Goal: Task Accomplishment & Management: Manage account settings

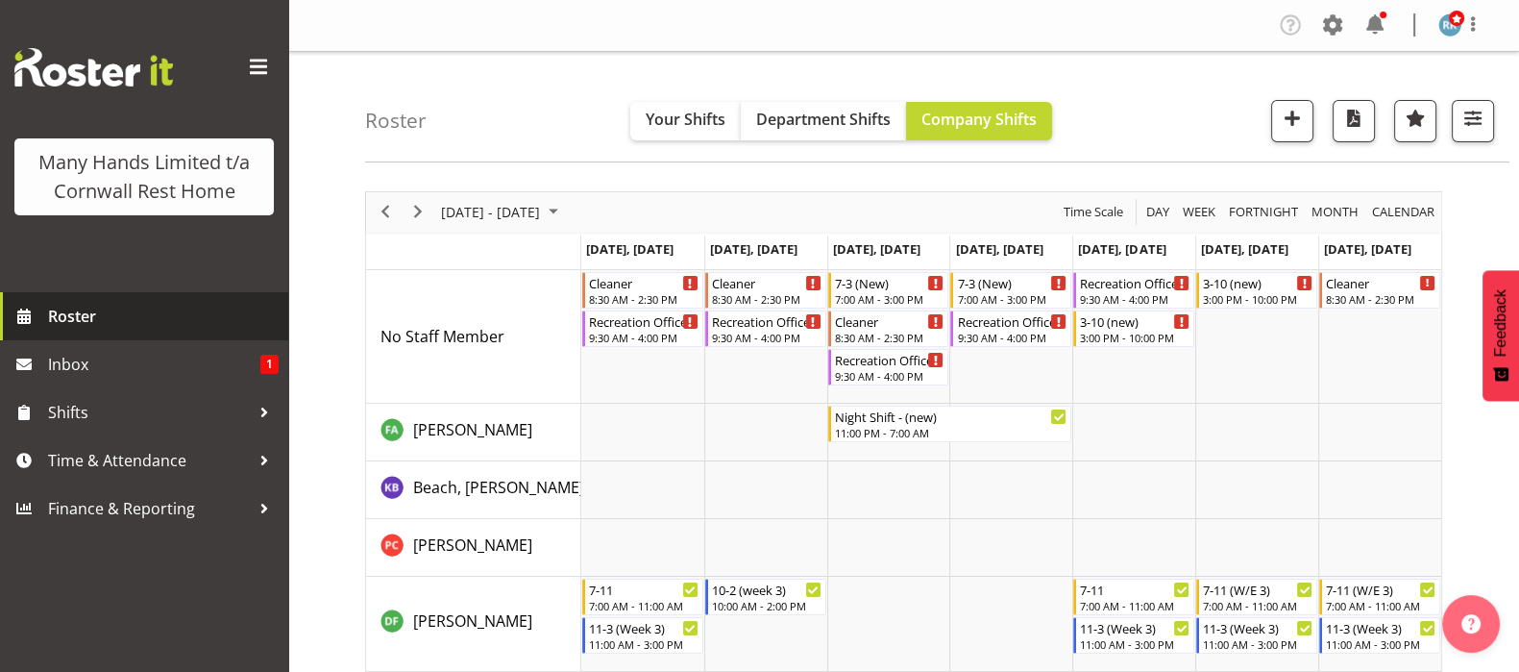
click at [69, 313] on span "Roster" at bounding box center [163, 316] width 231 height 29
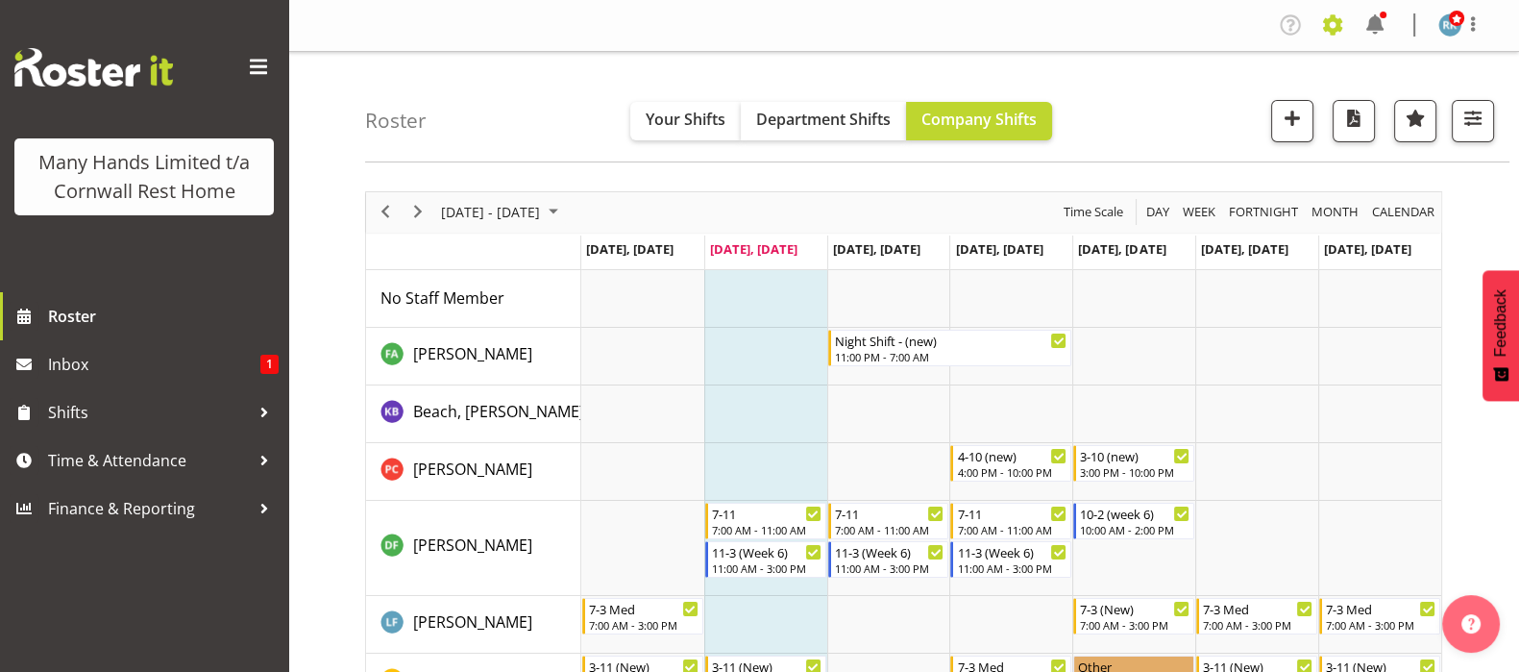
click at [1332, 18] on span at bounding box center [1332, 25] width 31 height 31
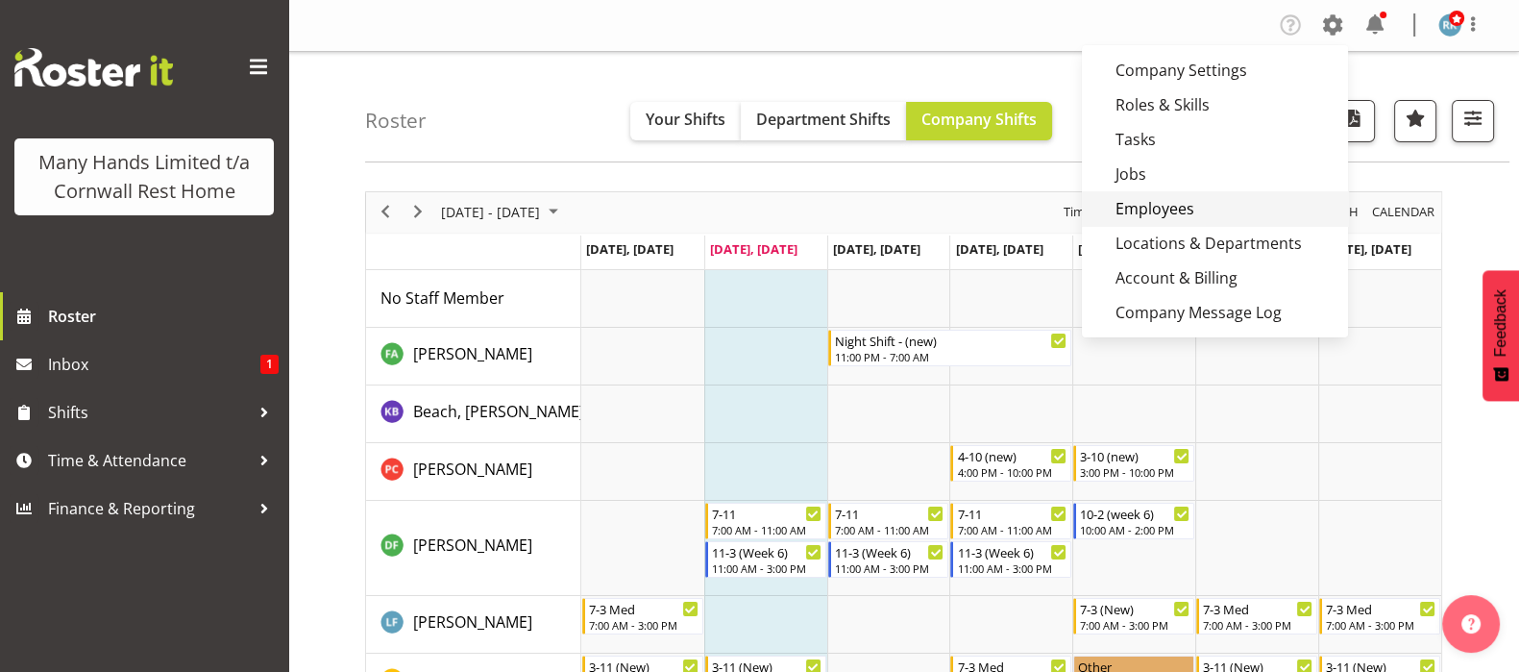
click at [1149, 206] on link "Employees" at bounding box center [1215, 208] width 266 height 35
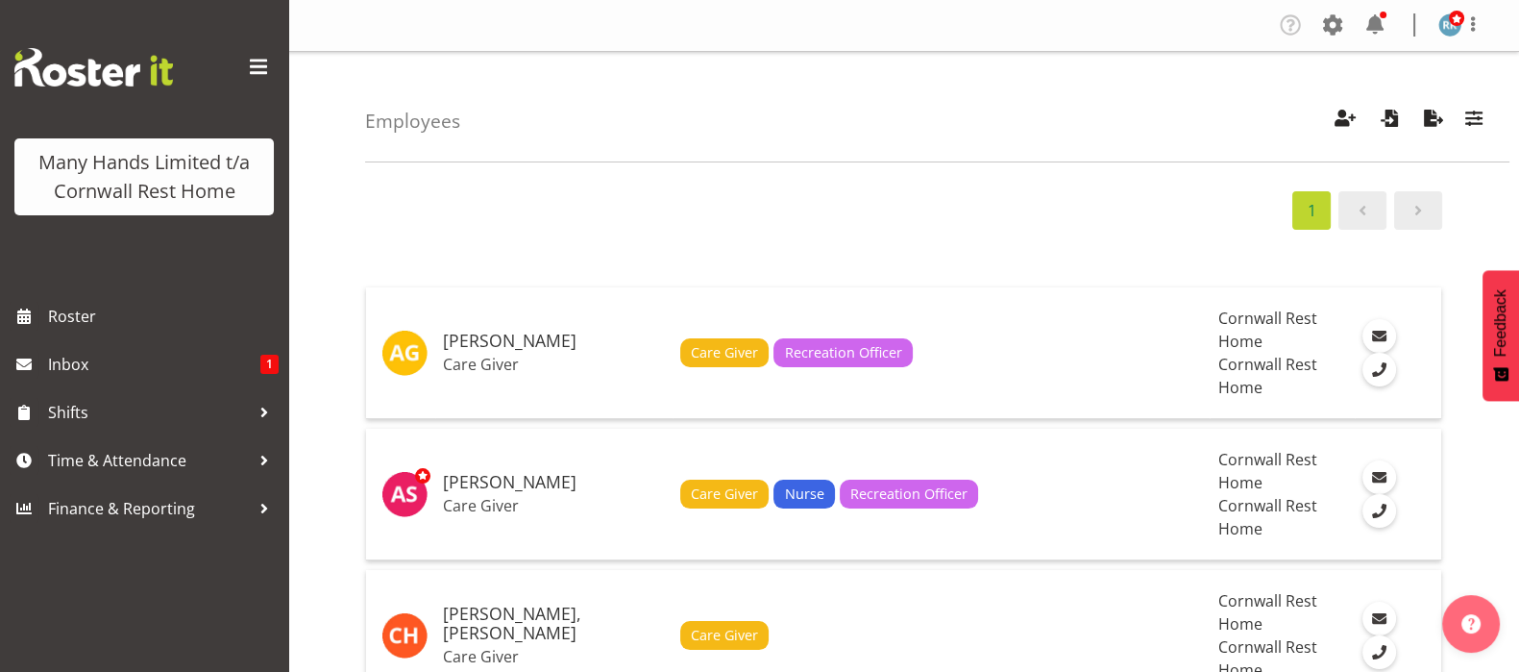
scroll to position [1415, 0]
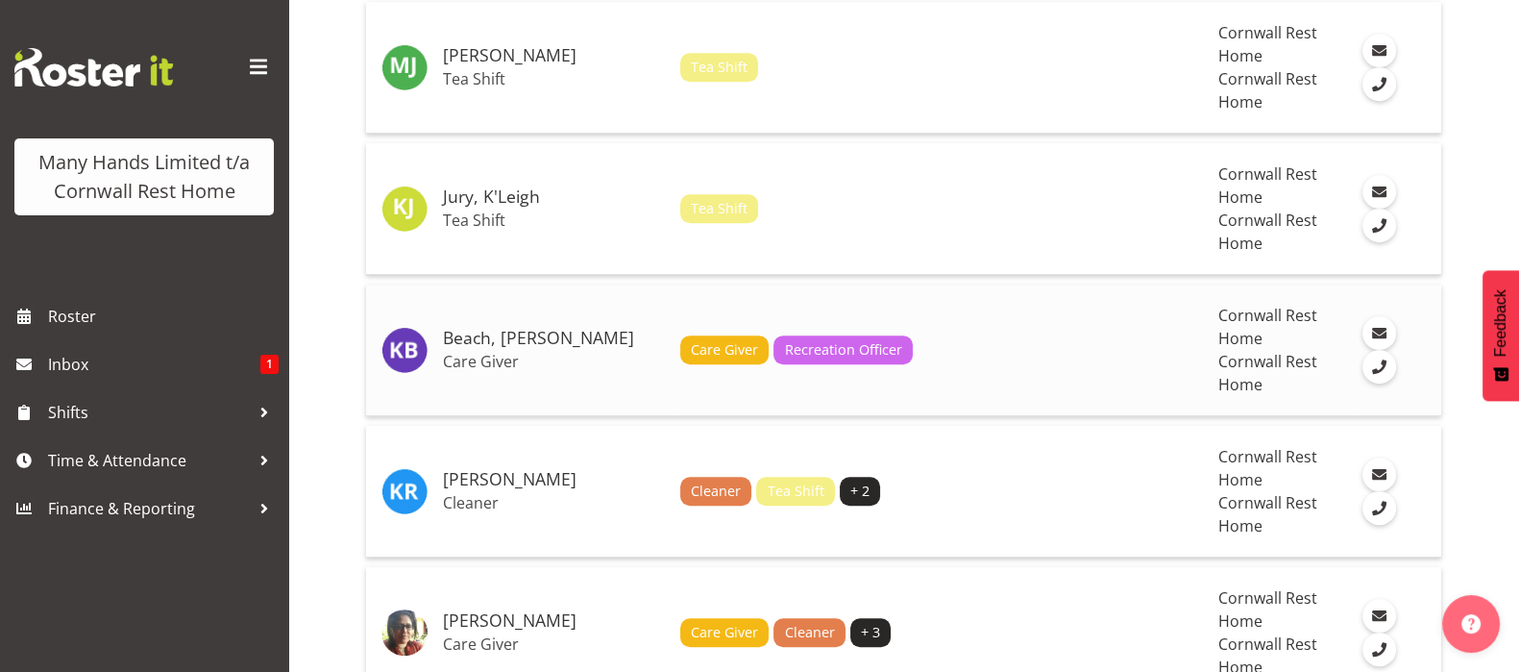
click at [458, 333] on h5 "Beach, [PERSON_NAME]" at bounding box center [554, 338] width 222 height 19
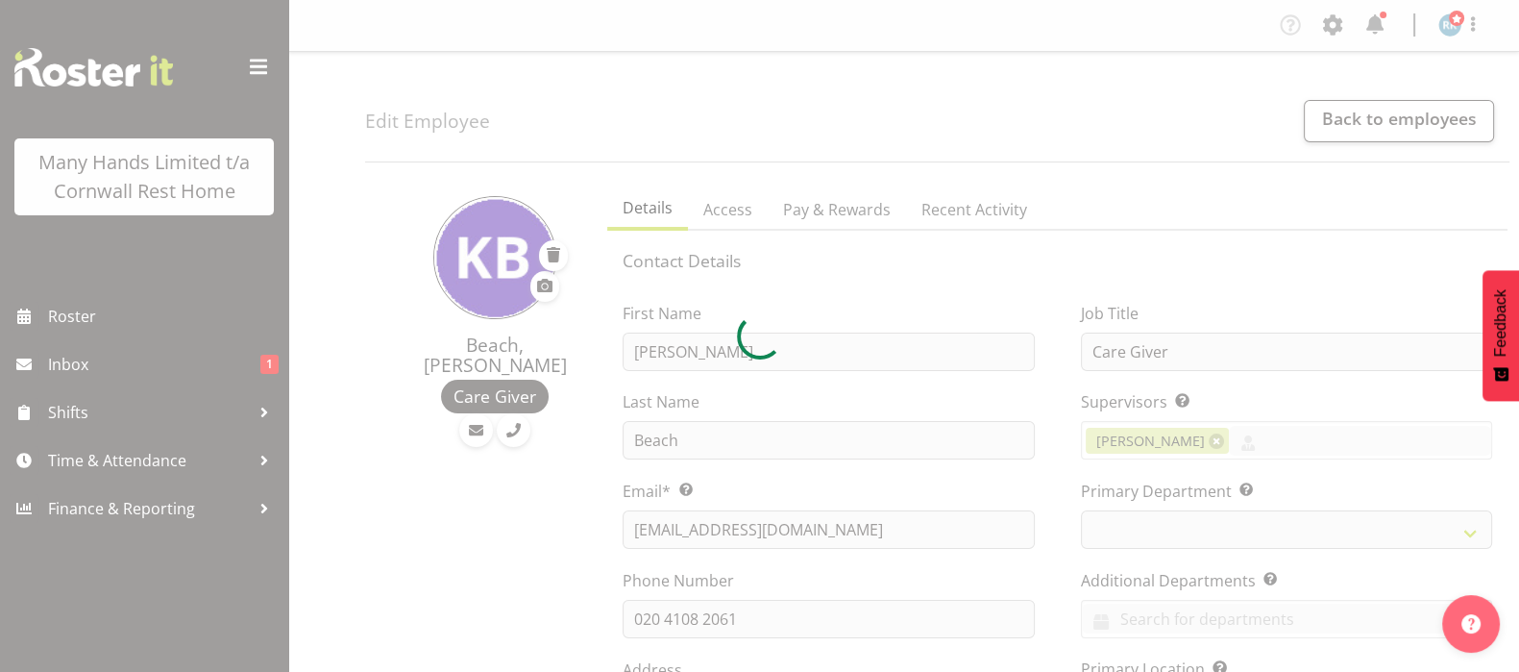
select select
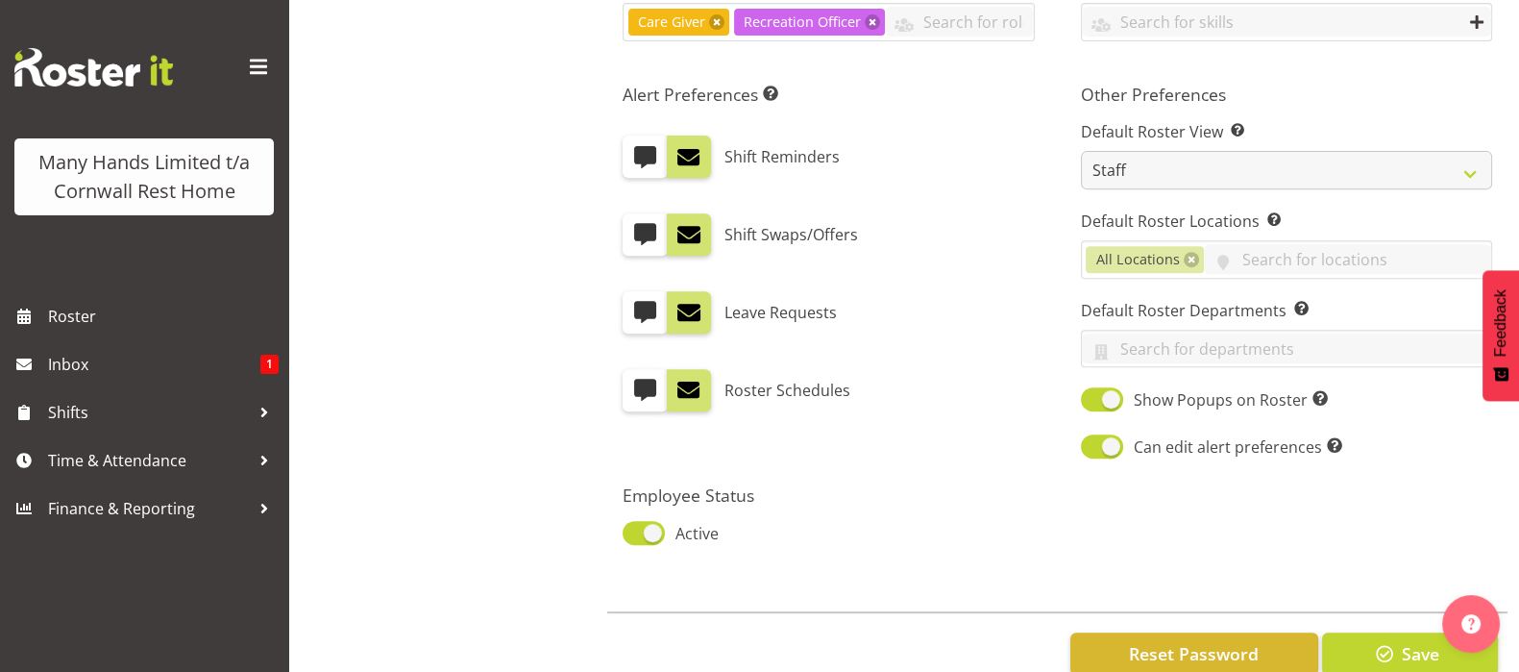
scroll to position [1017, 0]
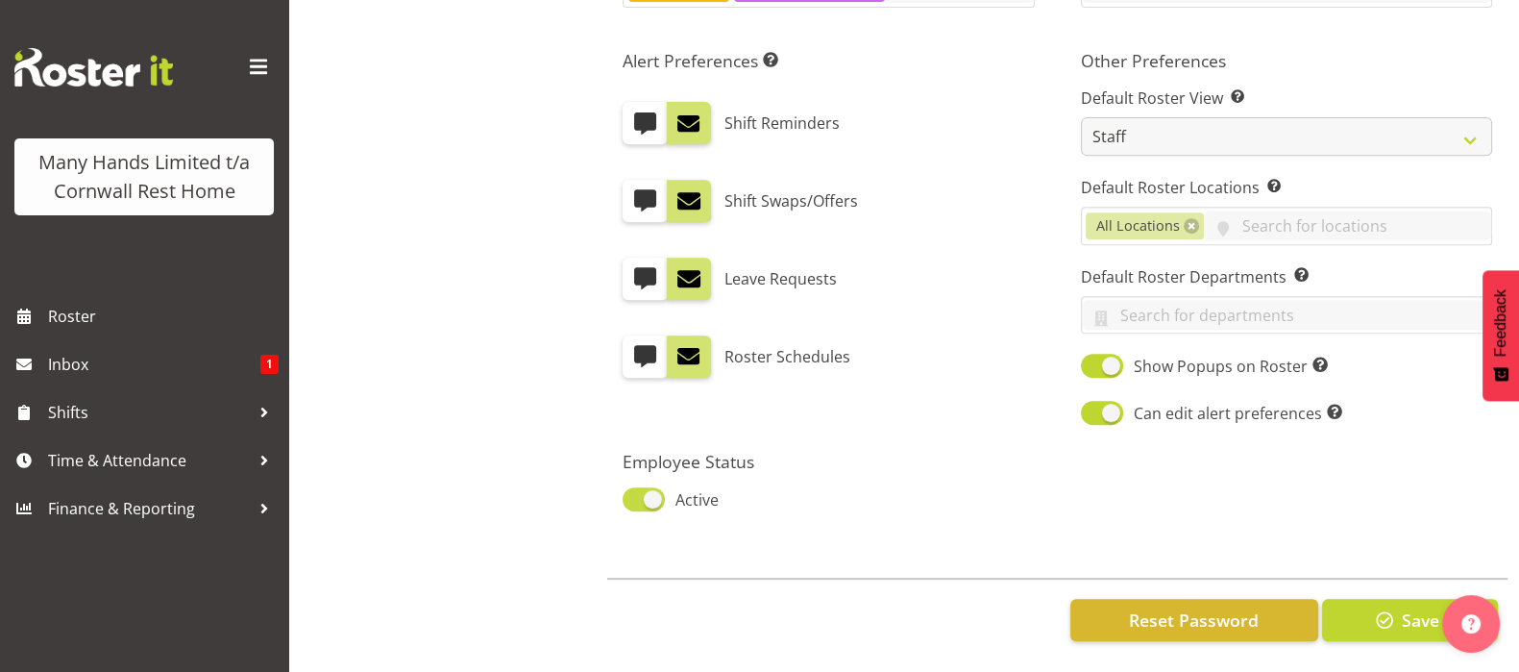
click at [634, 487] on span at bounding box center [644, 499] width 42 height 24
click at [634, 493] on input "Active" at bounding box center [629, 499] width 12 height 12
checkbox input "false"
select select "7"
select select "2025"
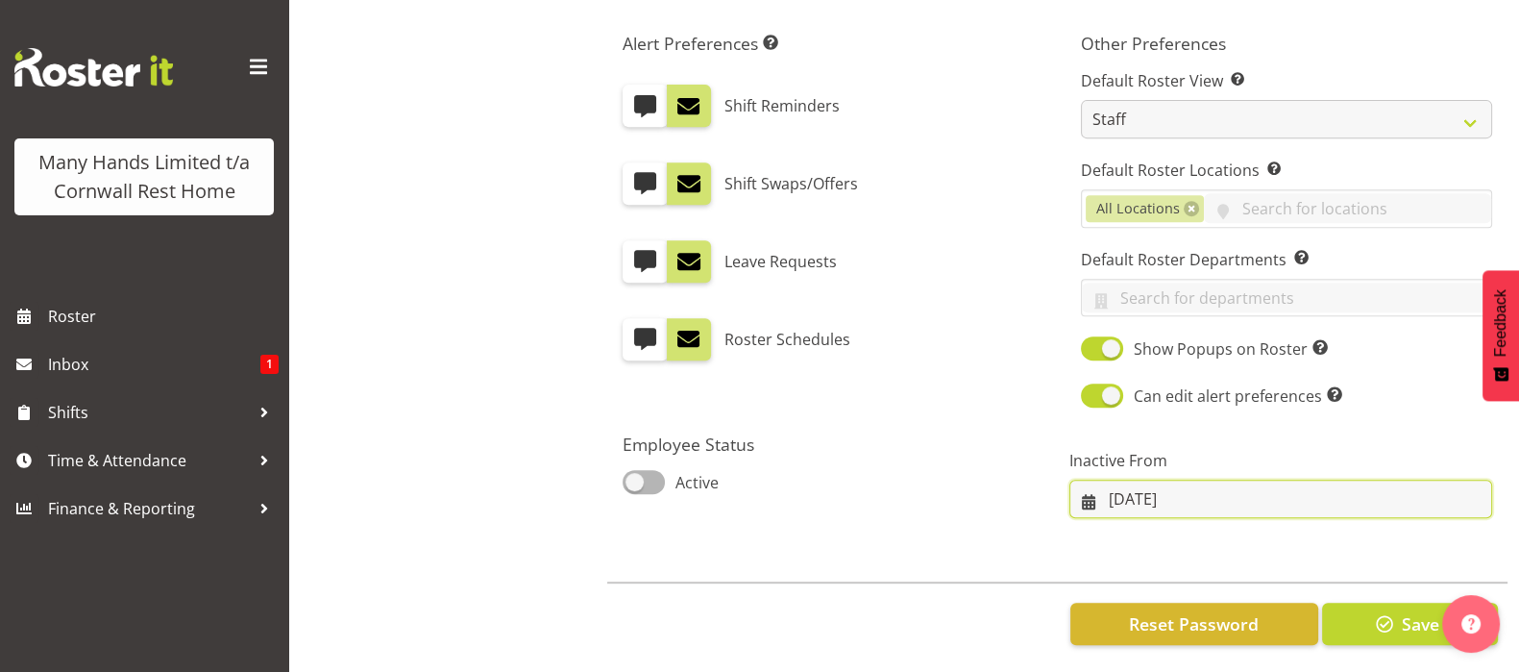
click at [1092, 497] on input "12/08/2025" at bounding box center [1280, 498] width 423 height 38
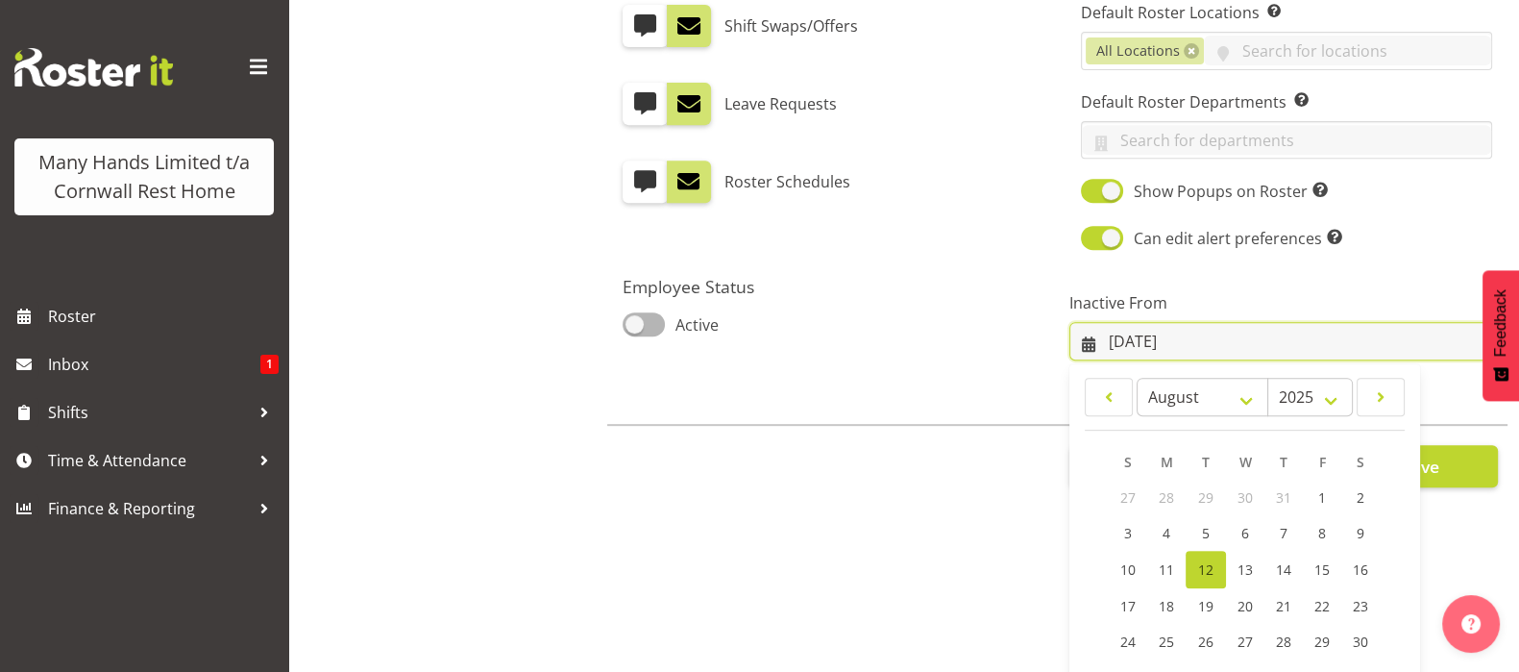
scroll to position [189, 0]
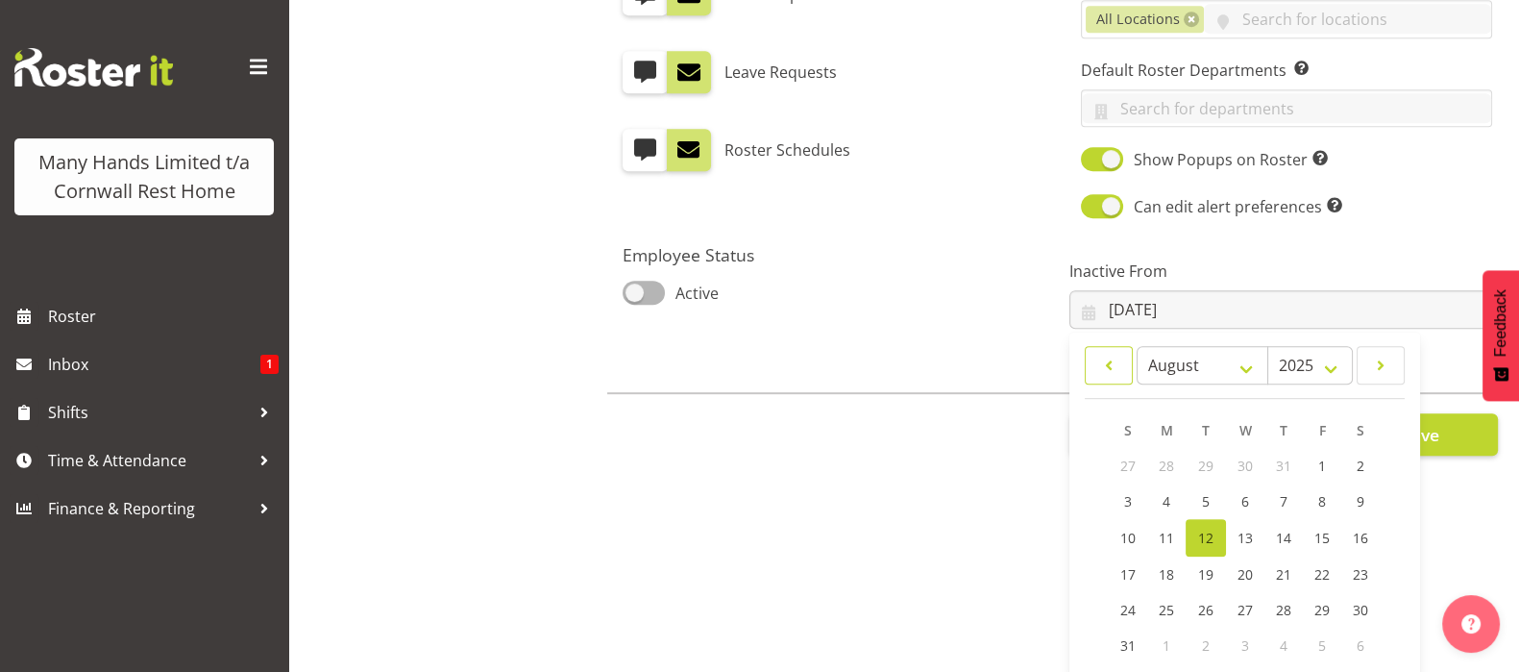
click at [1097, 357] on span at bounding box center [1108, 365] width 23 height 23
select select "6"
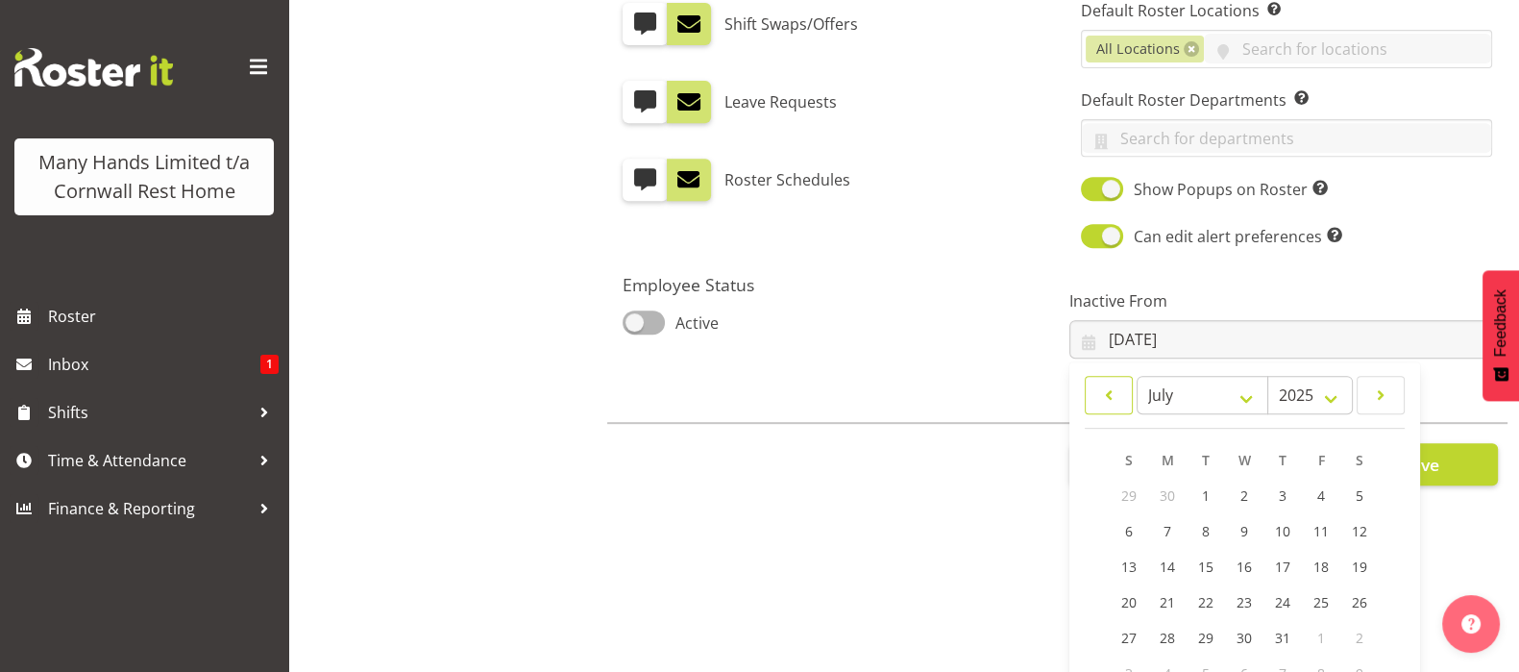
scroll to position [187, 0]
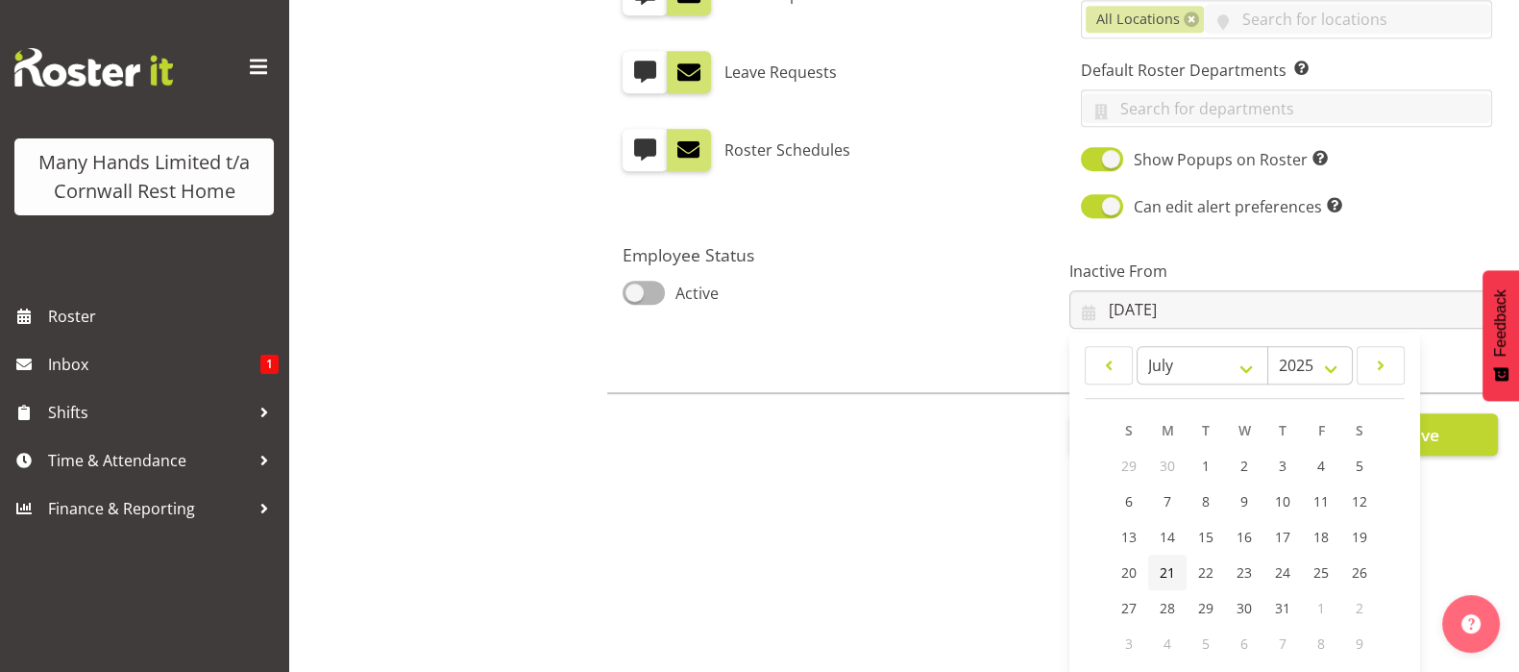
click at [1160, 568] on span "21" at bounding box center [1167, 572] width 15 height 18
type input "21/07/2025"
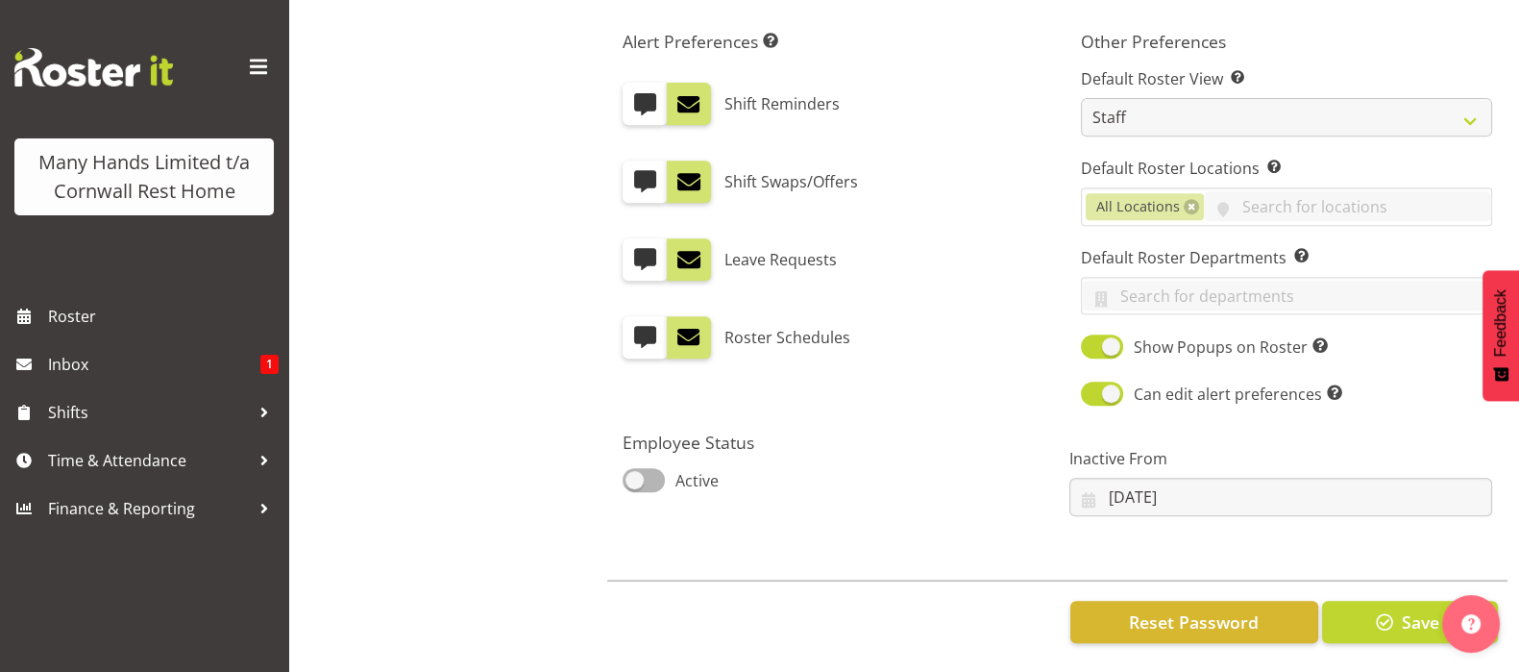
scroll to position [1037, 0]
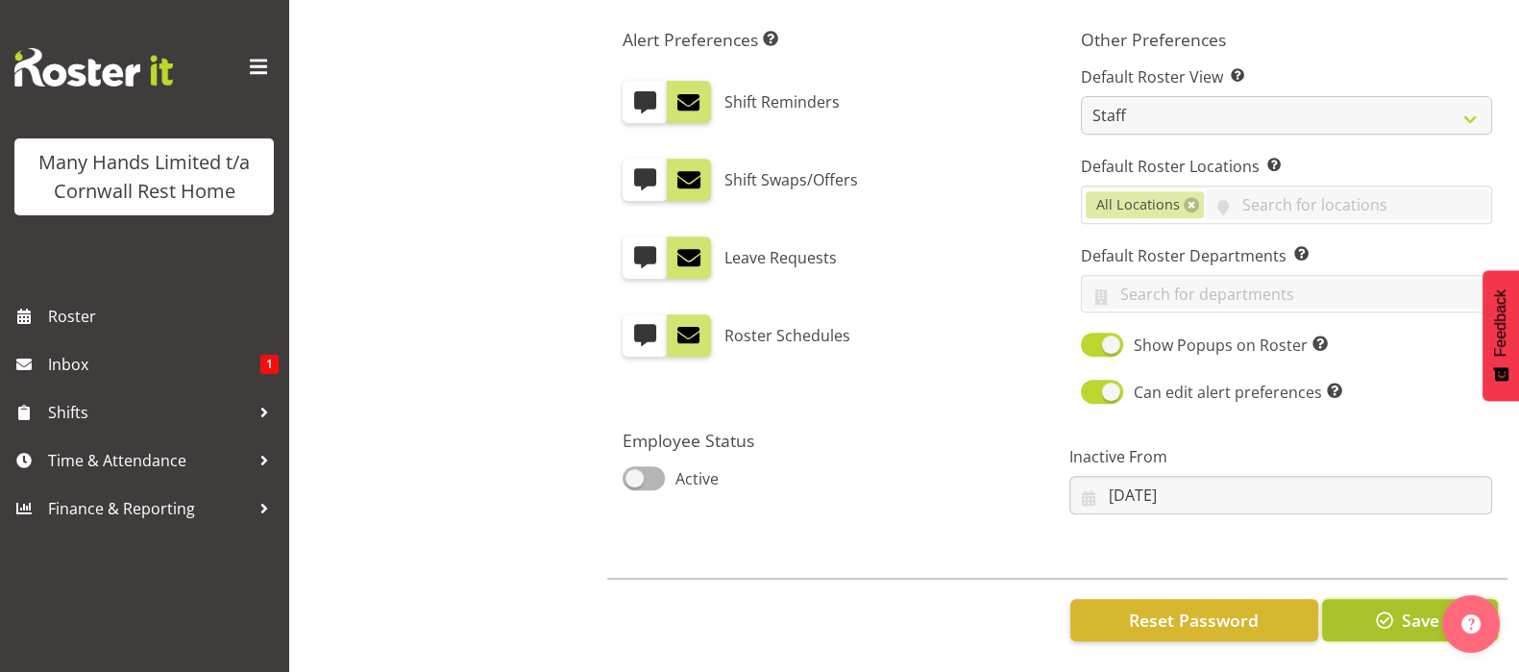
click at [1395, 607] on span "button" at bounding box center [1384, 619] width 25 height 25
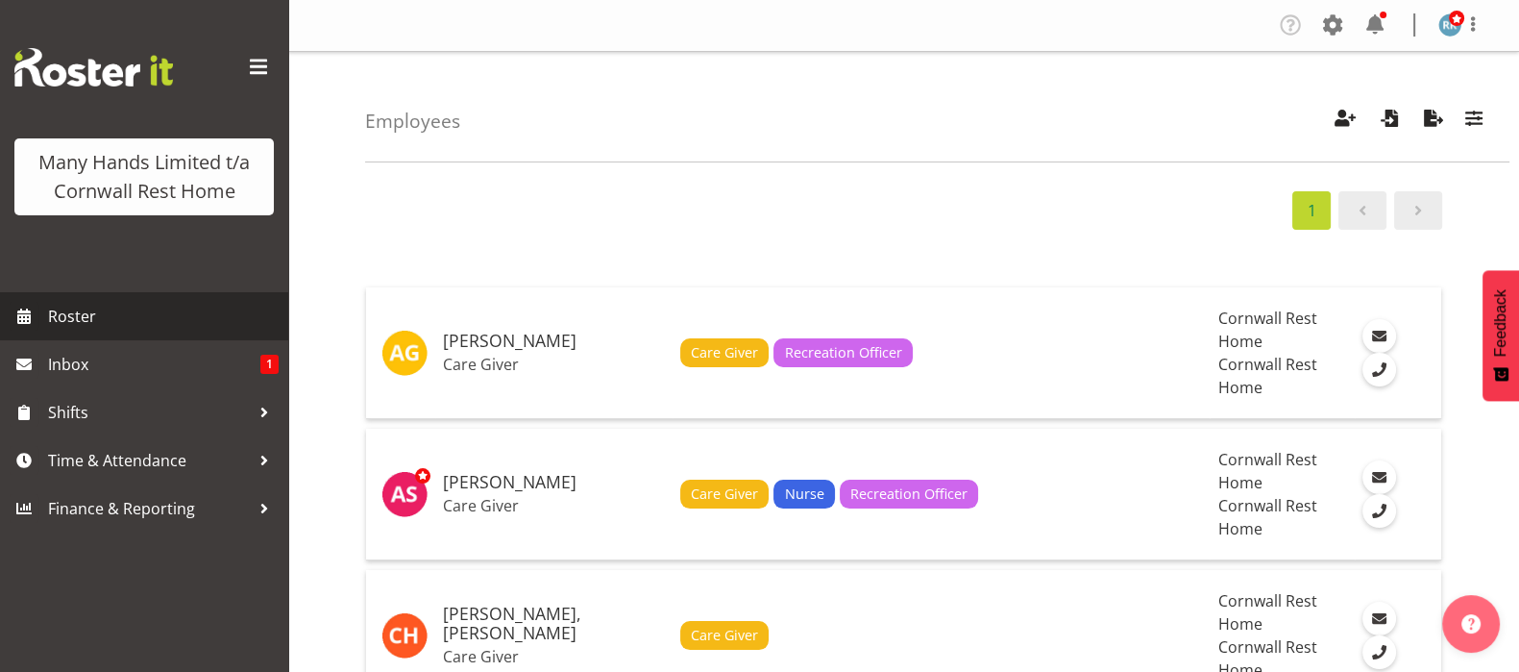
click at [78, 319] on span "Roster" at bounding box center [163, 316] width 231 height 29
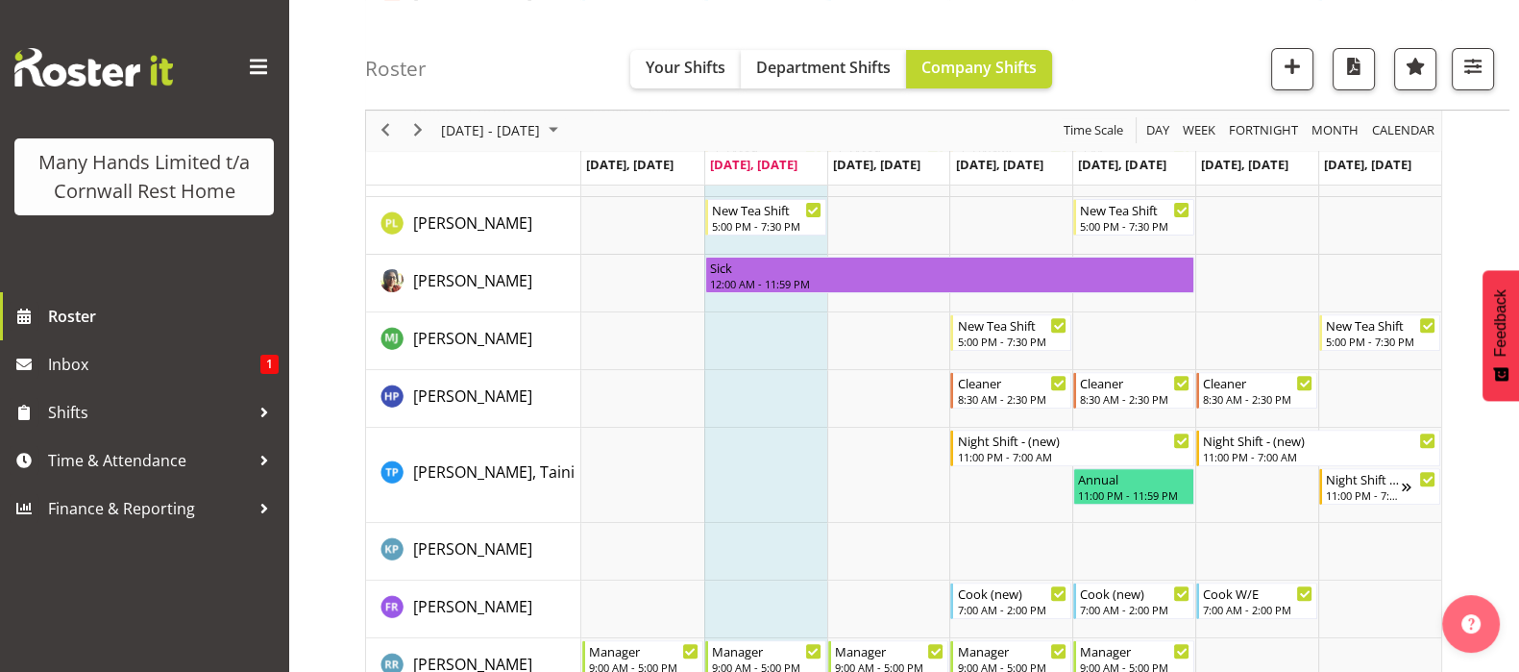
scroll to position [960, 0]
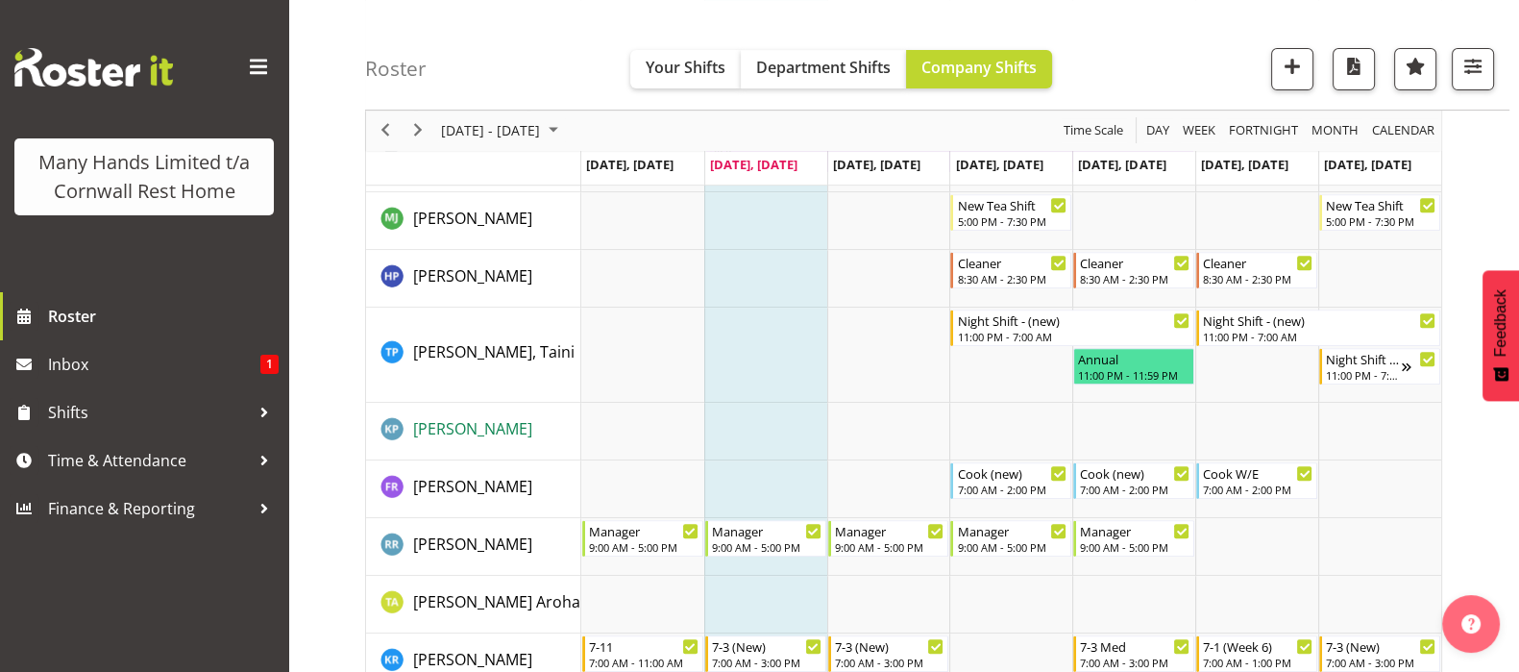
click at [452, 428] on span "Prasad, Kim" at bounding box center [472, 428] width 119 height 21
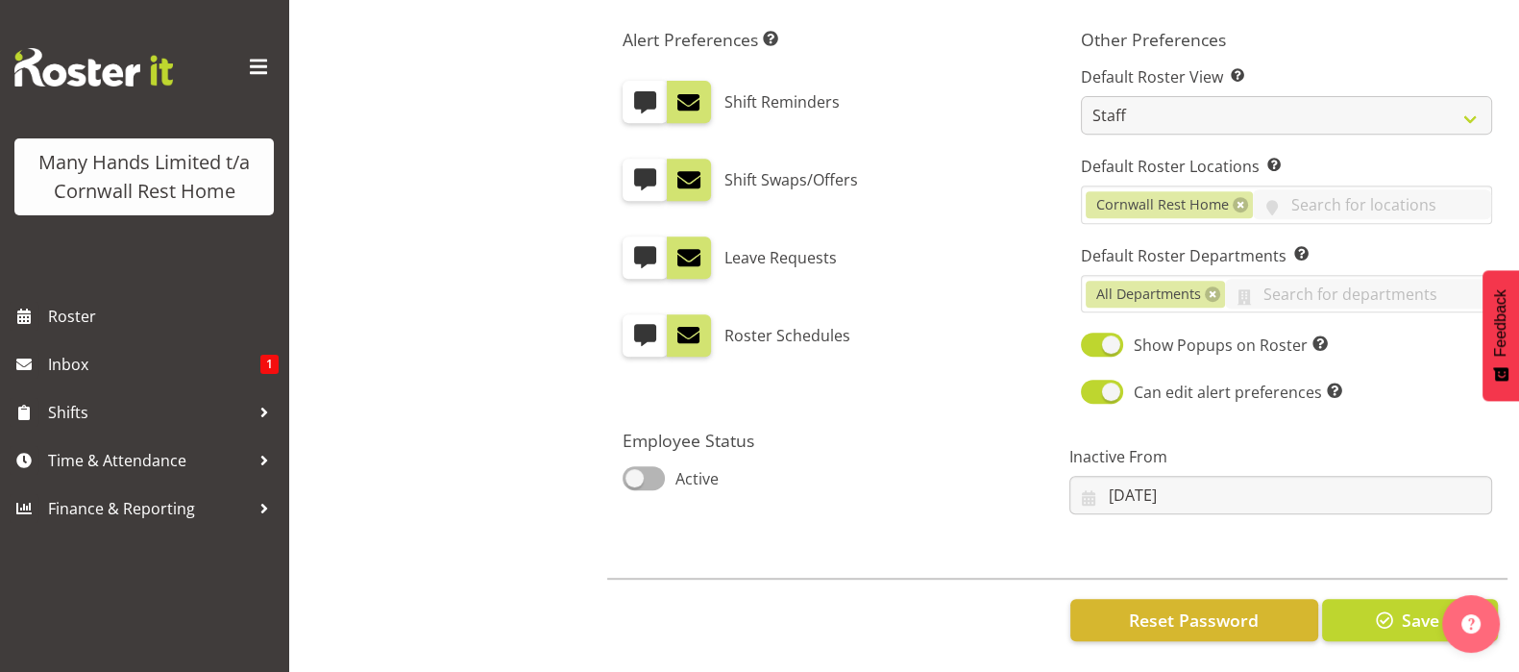
scroll to position [1037, 0]
click at [1086, 485] on input "[DATE]" at bounding box center [1280, 495] width 423 height 38
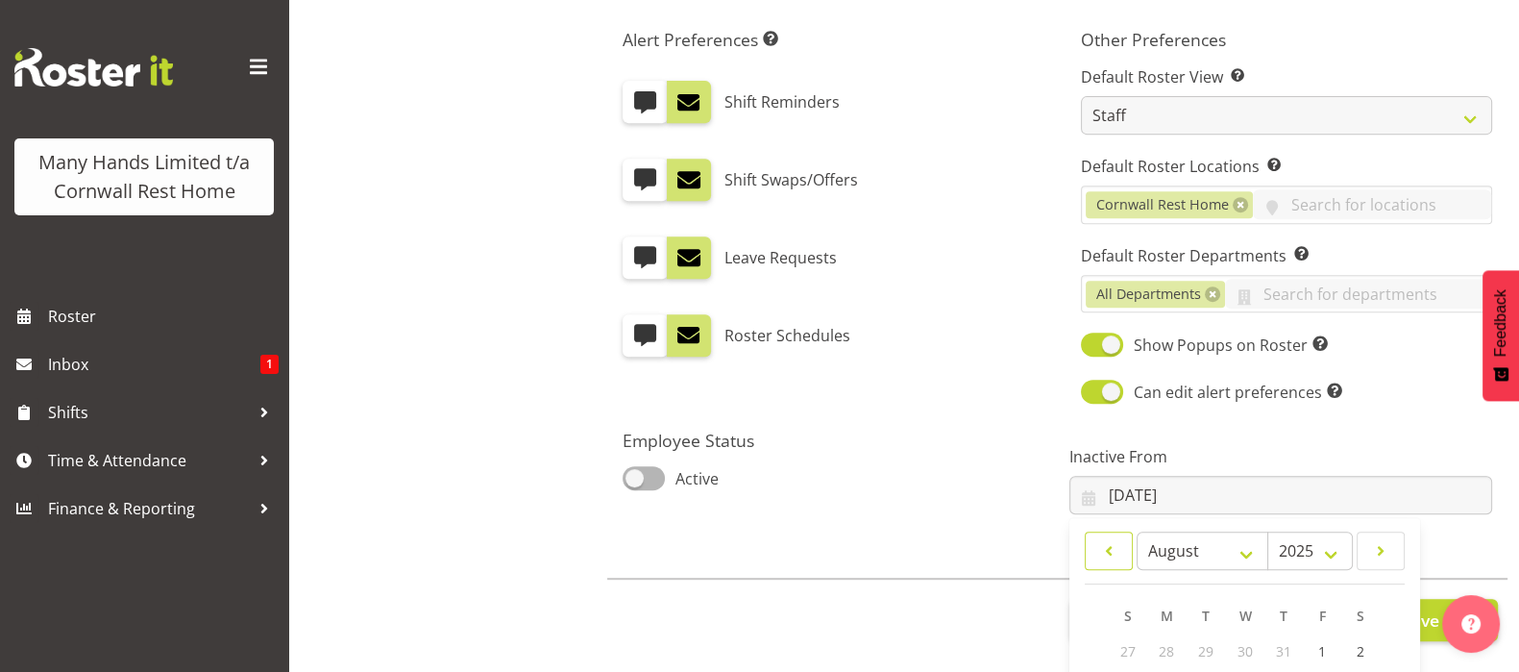
drag, startPoint x: 1097, startPoint y: 538, endPoint x: 1082, endPoint y: 526, distance: 19.8
click at [1097, 539] on span at bounding box center [1108, 550] width 23 height 23
select select "6"
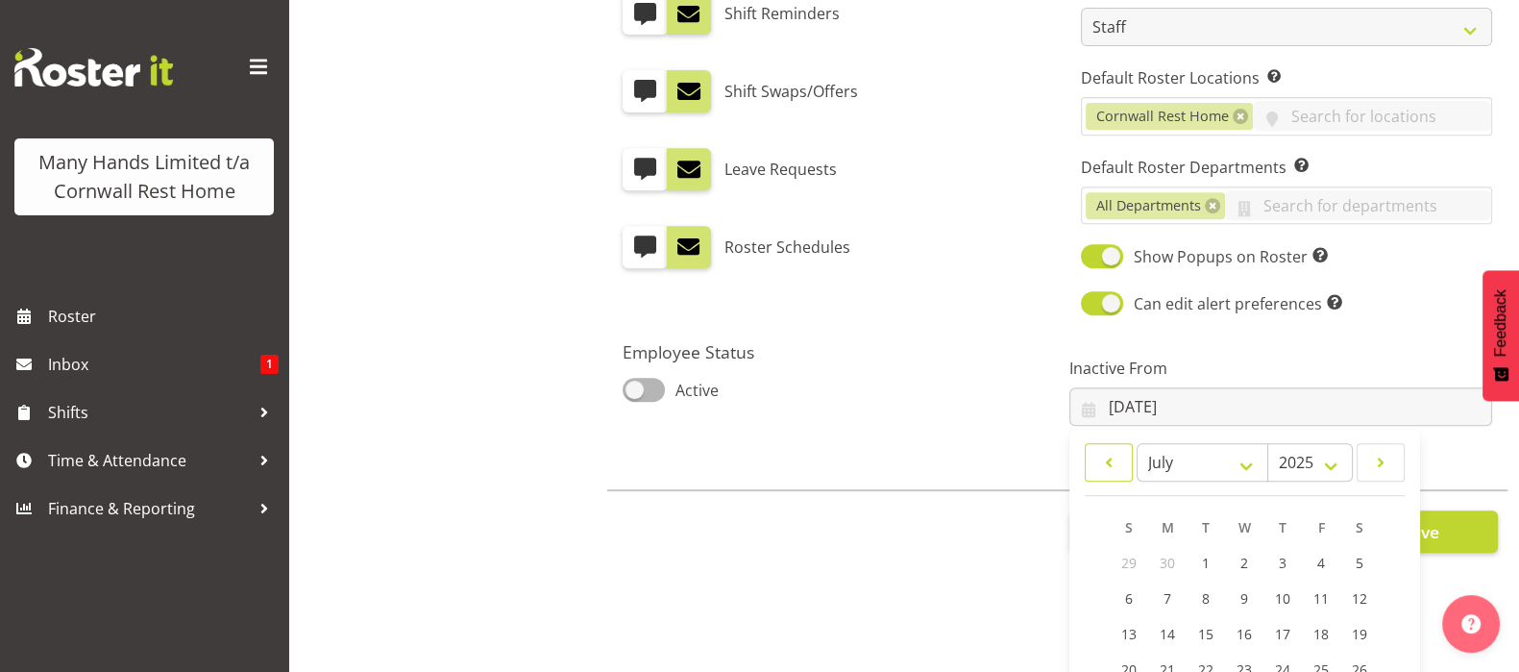
scroll to position [187, 0]
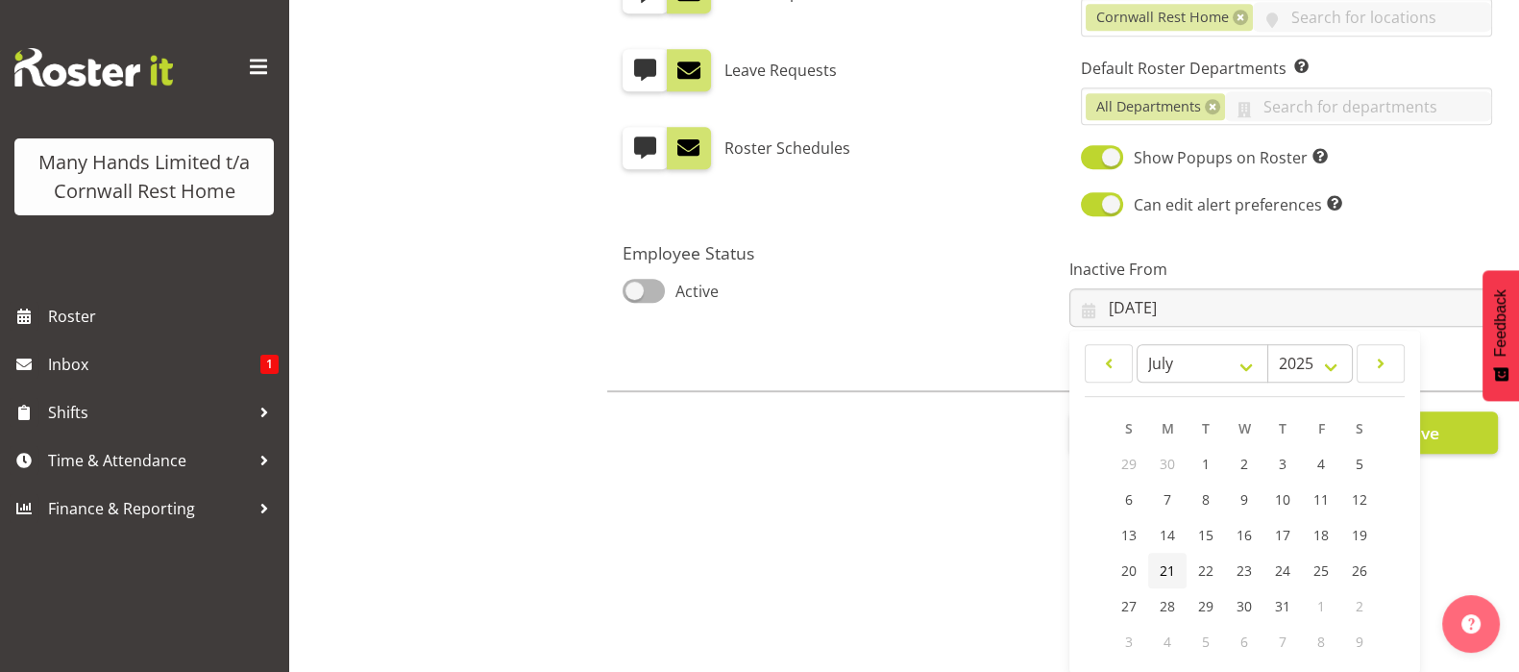
click at [1160, 561] on span "21" at bounding box center [1167, 570] width 15 height 18
type input "21/07/2025"
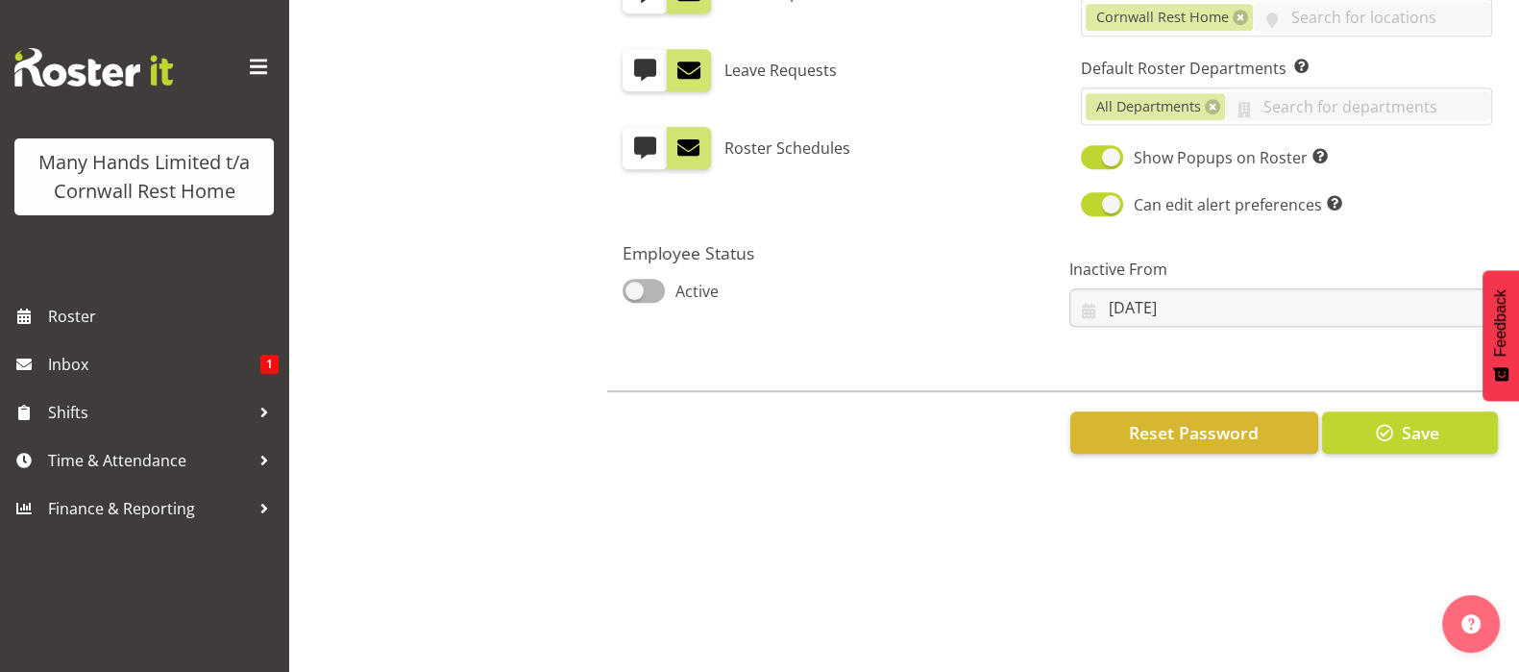
scroll to position [0, 0]
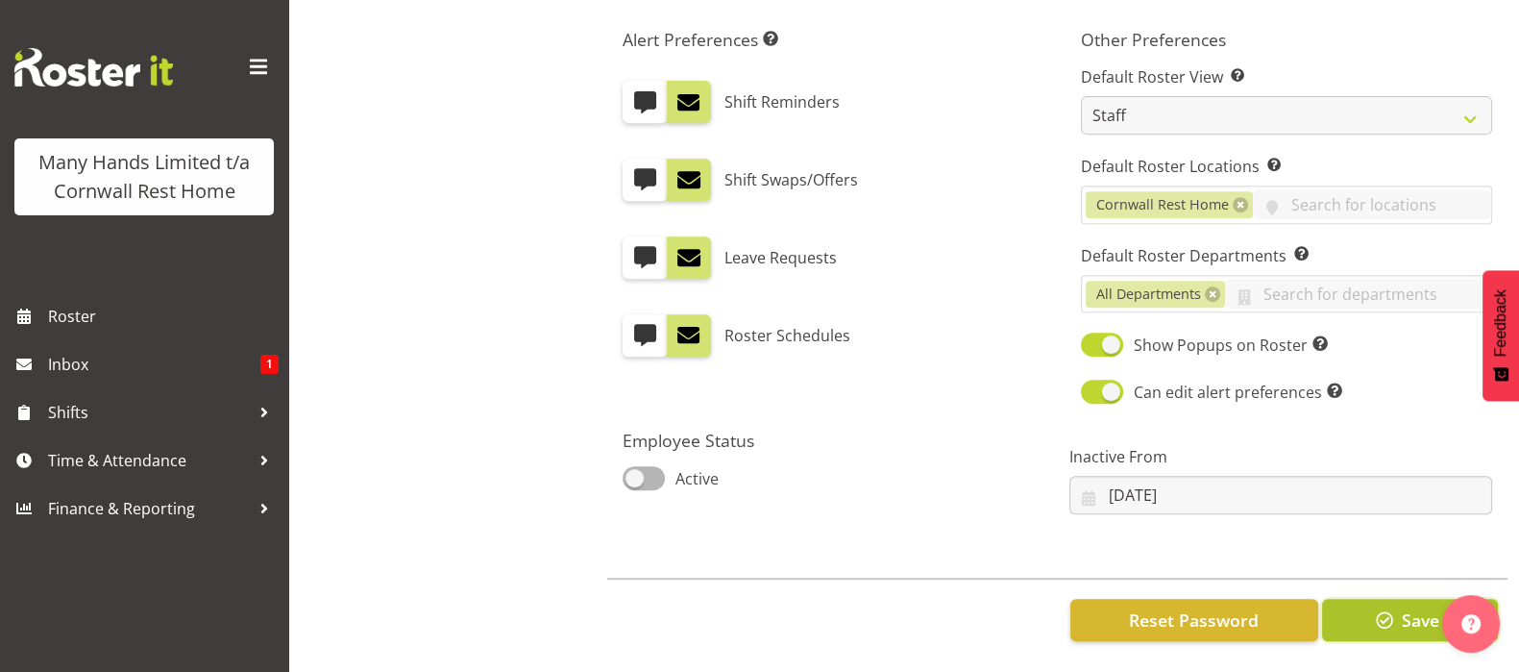
click at [1412, 607] on span "Save" at bounding box center [1419, 619] width 37 height 25
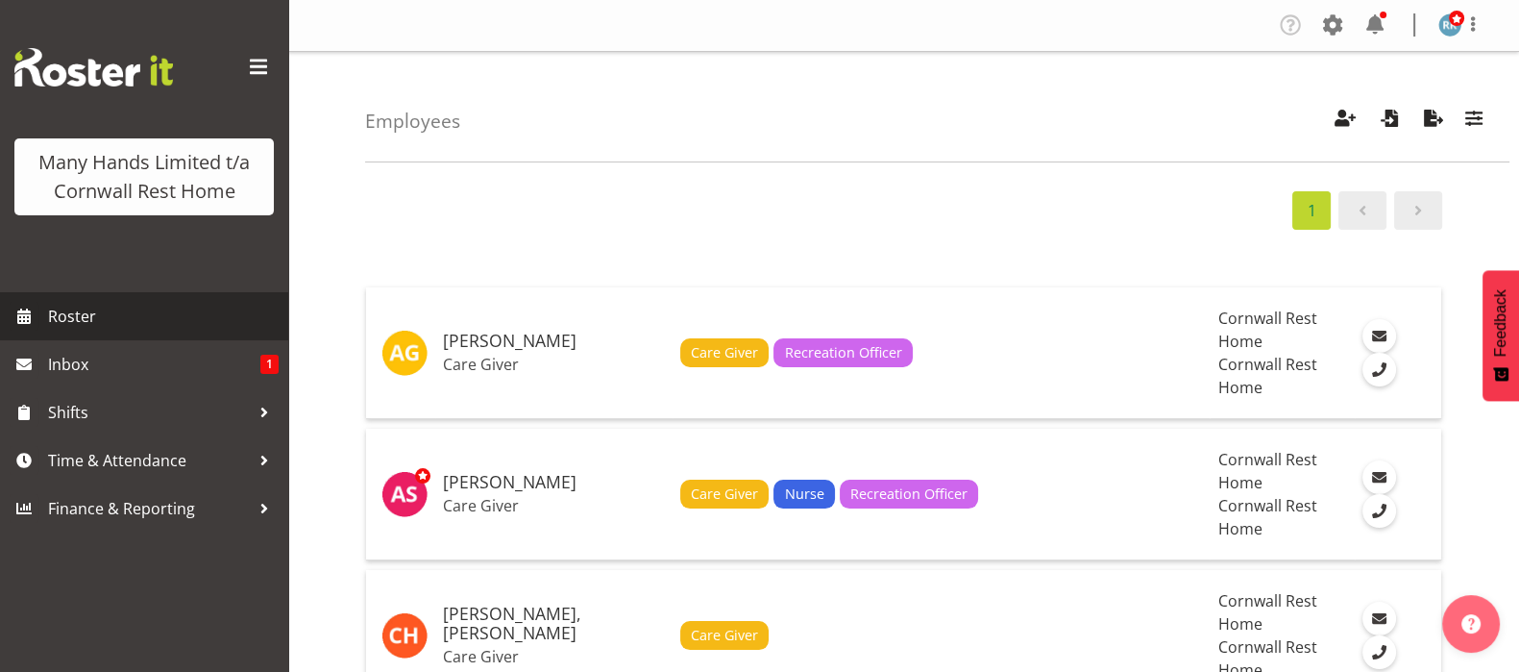
click at [62, 319] on span "Roster" at bounding box center [163, 316] width 231 height 29
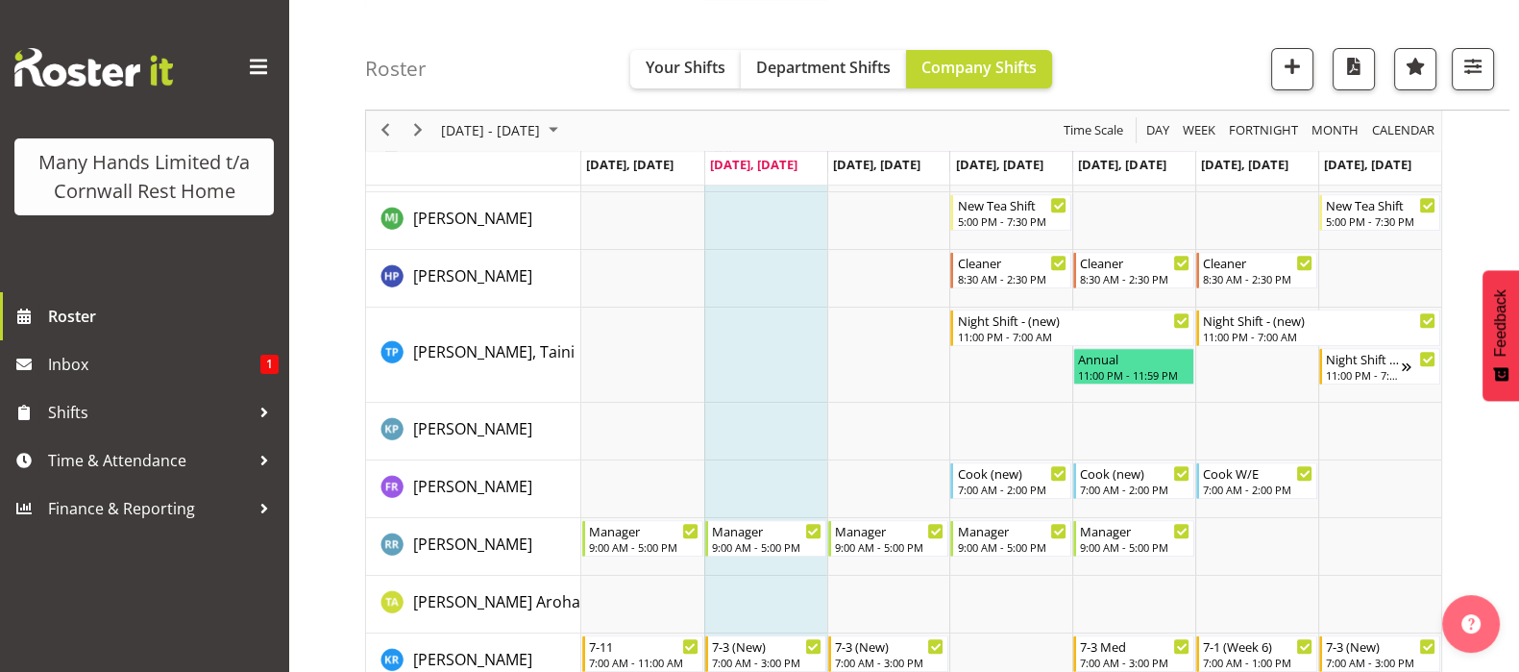
scroll to position [960, 0]
